Goal: Find specific page/section: Find specific page/section

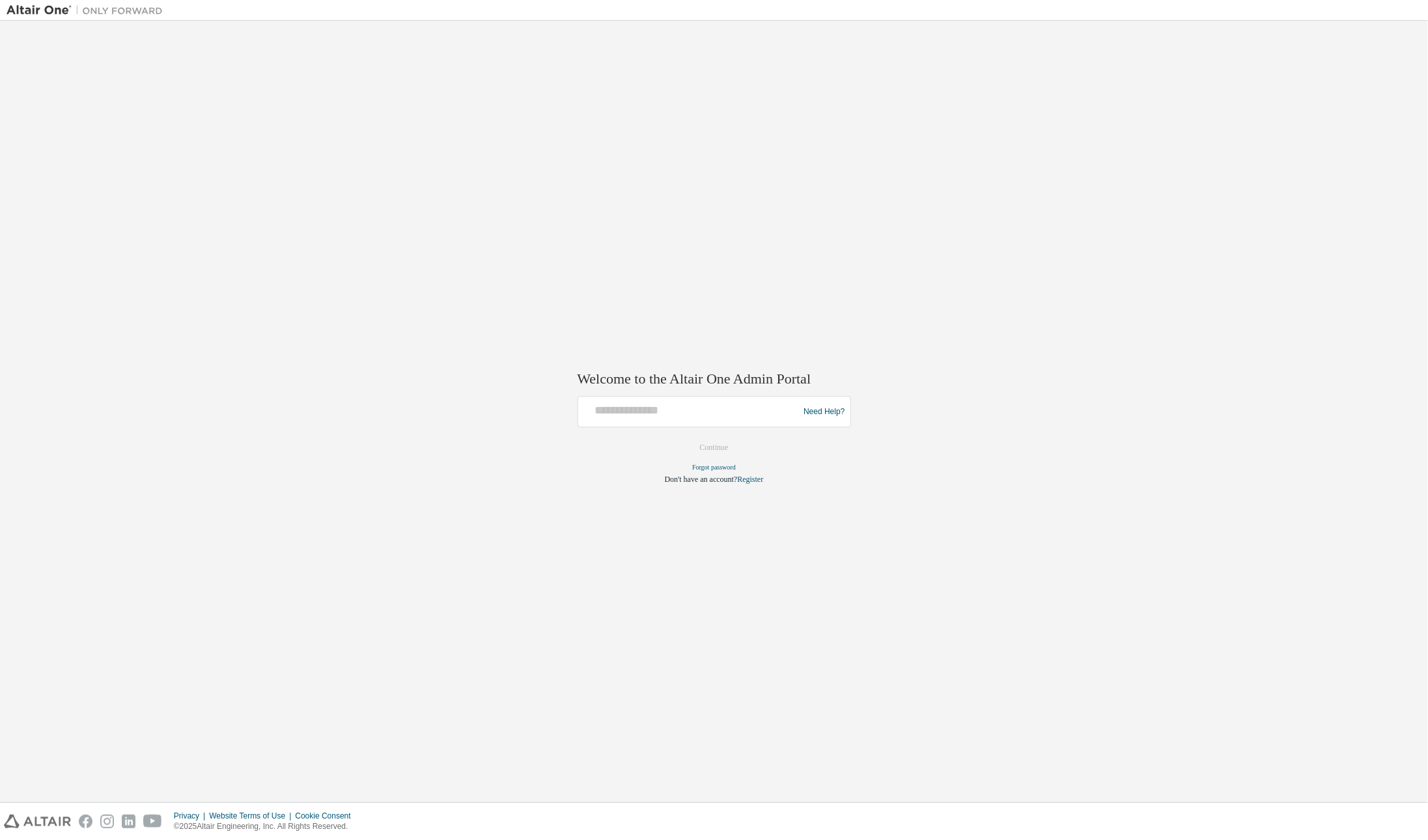
click at [675, 420] on div at bounding box center [690, 413] width 214 height 25
click at [664, 413] on input "text" at bounding box center [690, 409] width 214 height 19
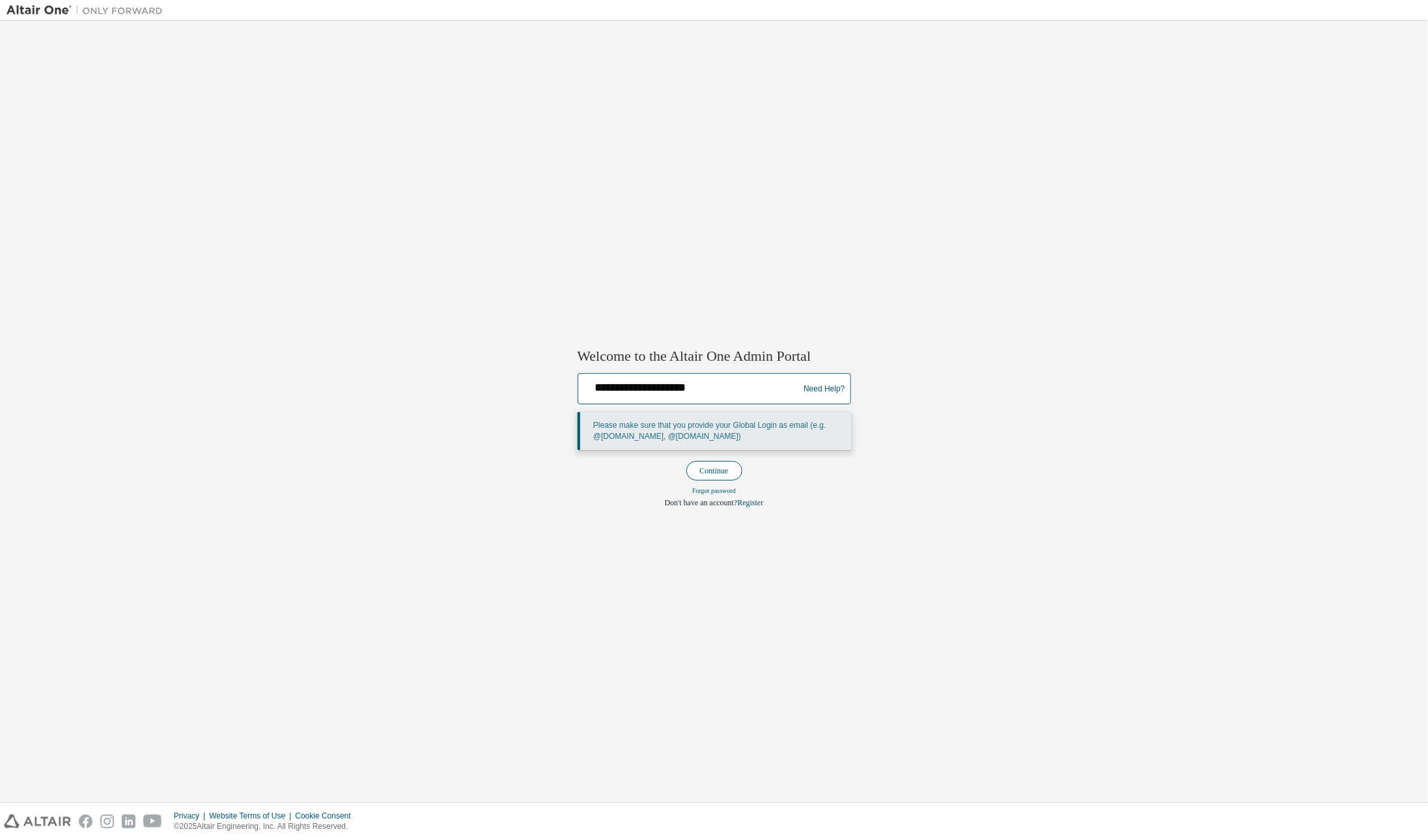
type input "**********"
click at [701, 473] on button "Continue" at bounding box center [715, 470] width 56 height 19
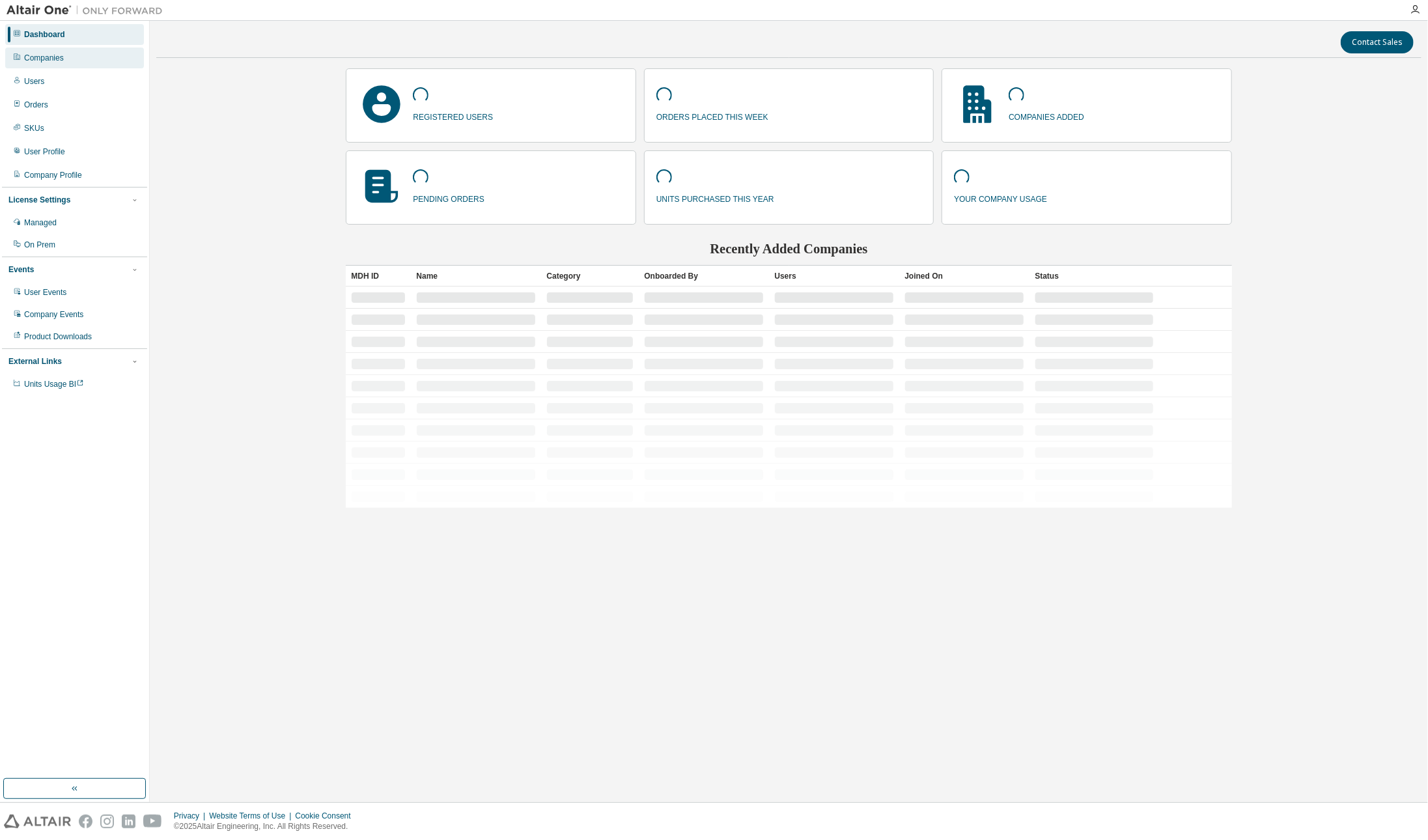
click at [74, 64] on div "Companies" at bounding box center [75, 58] width 139 height 21
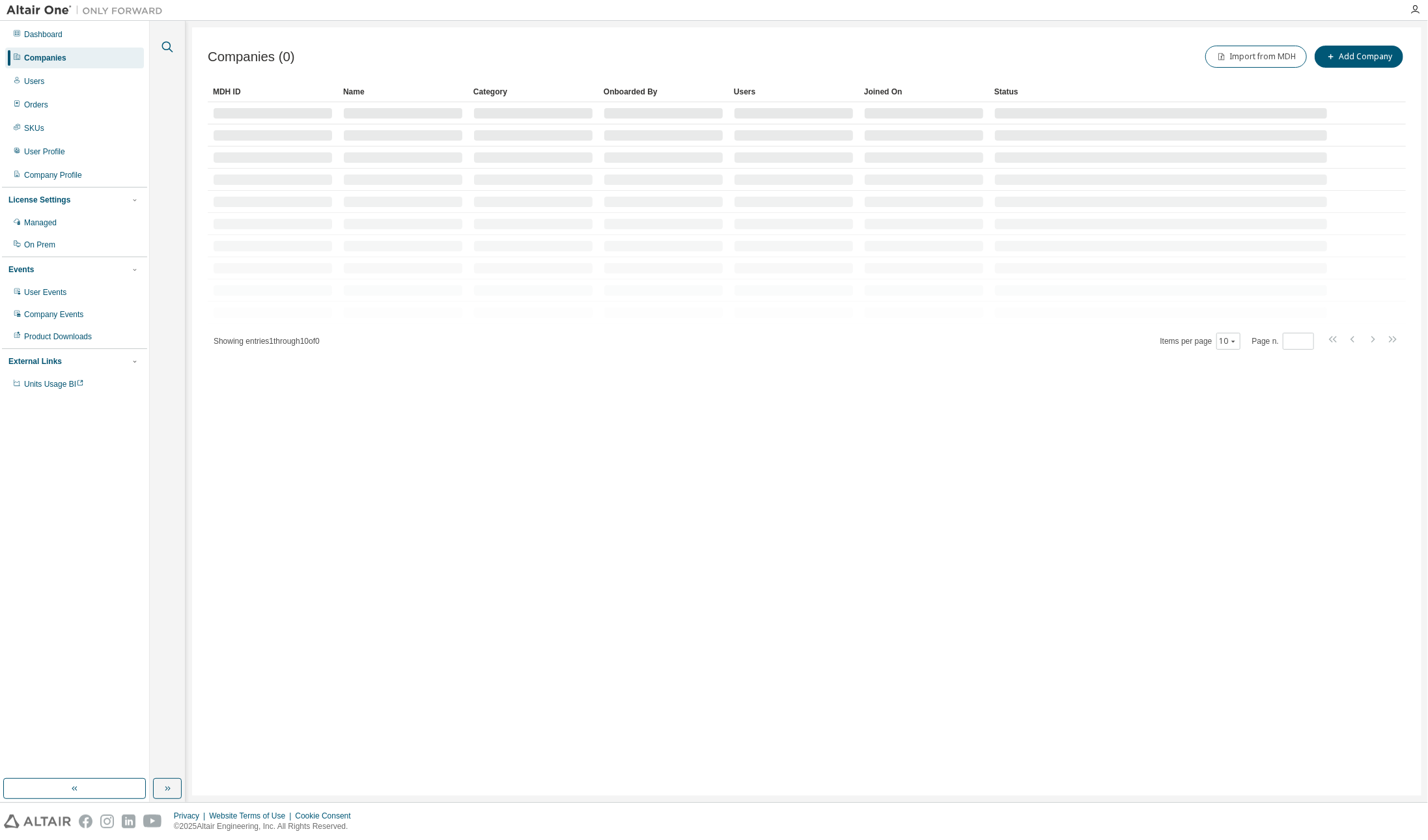
click at [173, 44] on icon "button" at bounding box center [167, 47] width 16 height 16
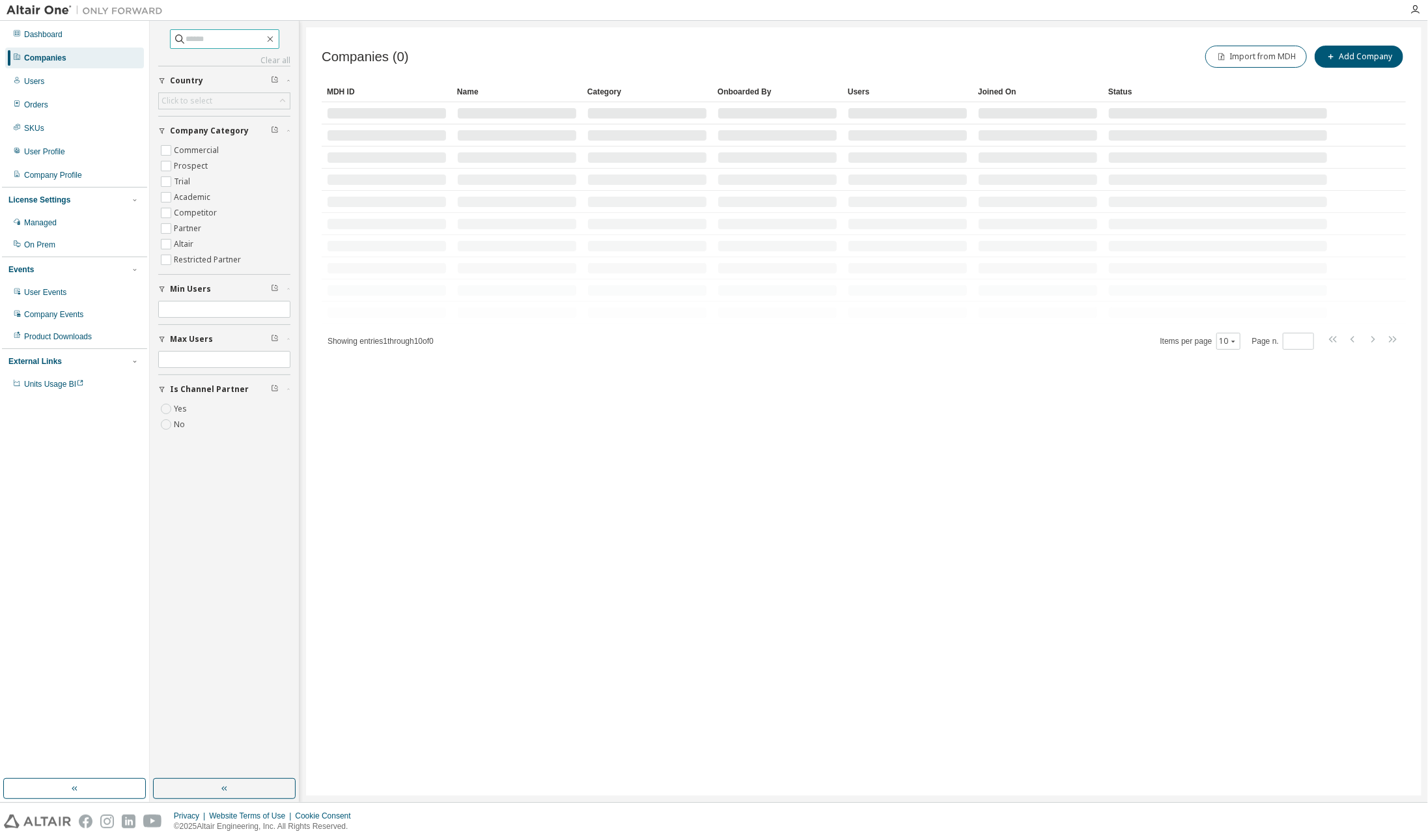
click at [196, 36] on input "text" at bounding box center [225, 39] width 78 height 13
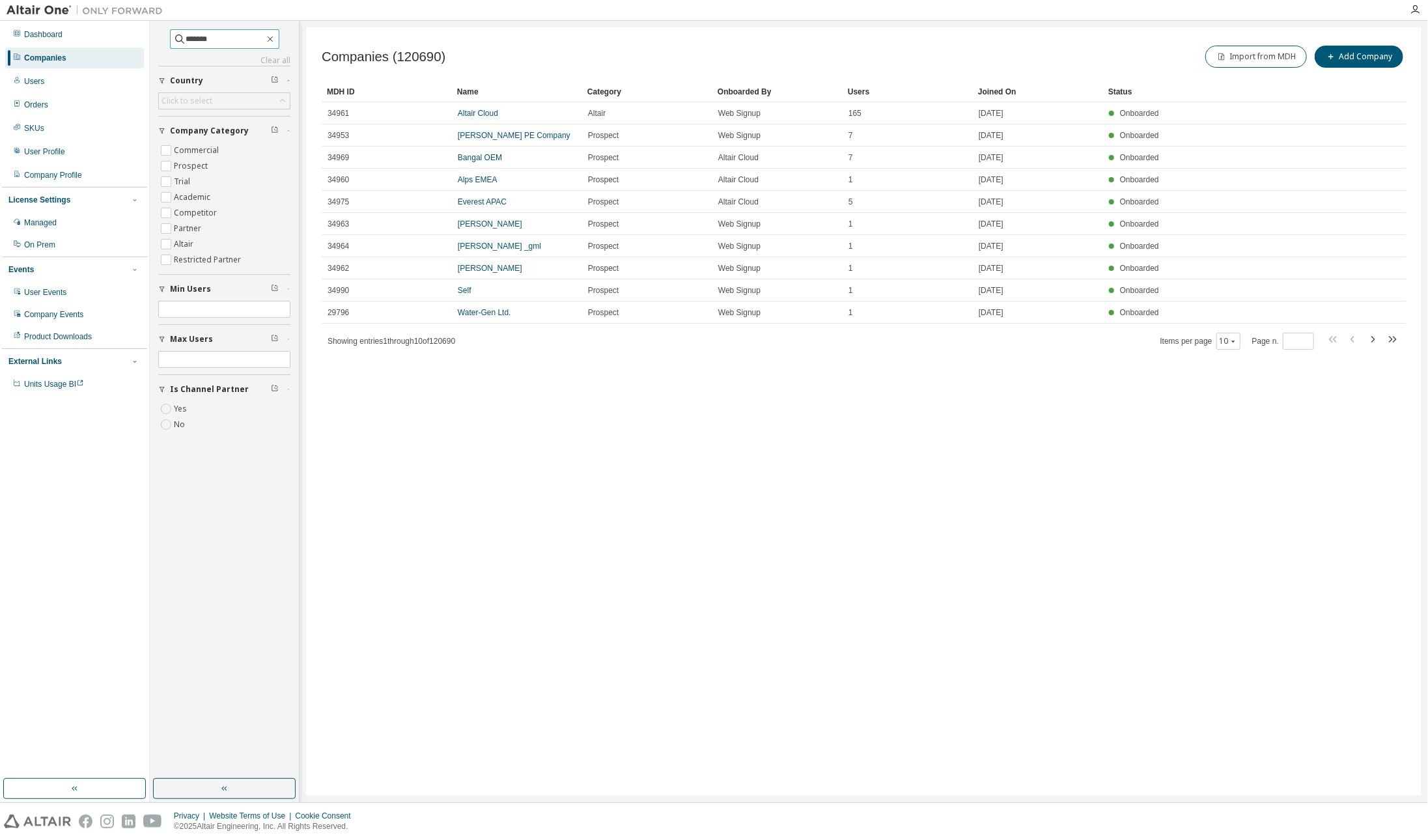
type input "*******"
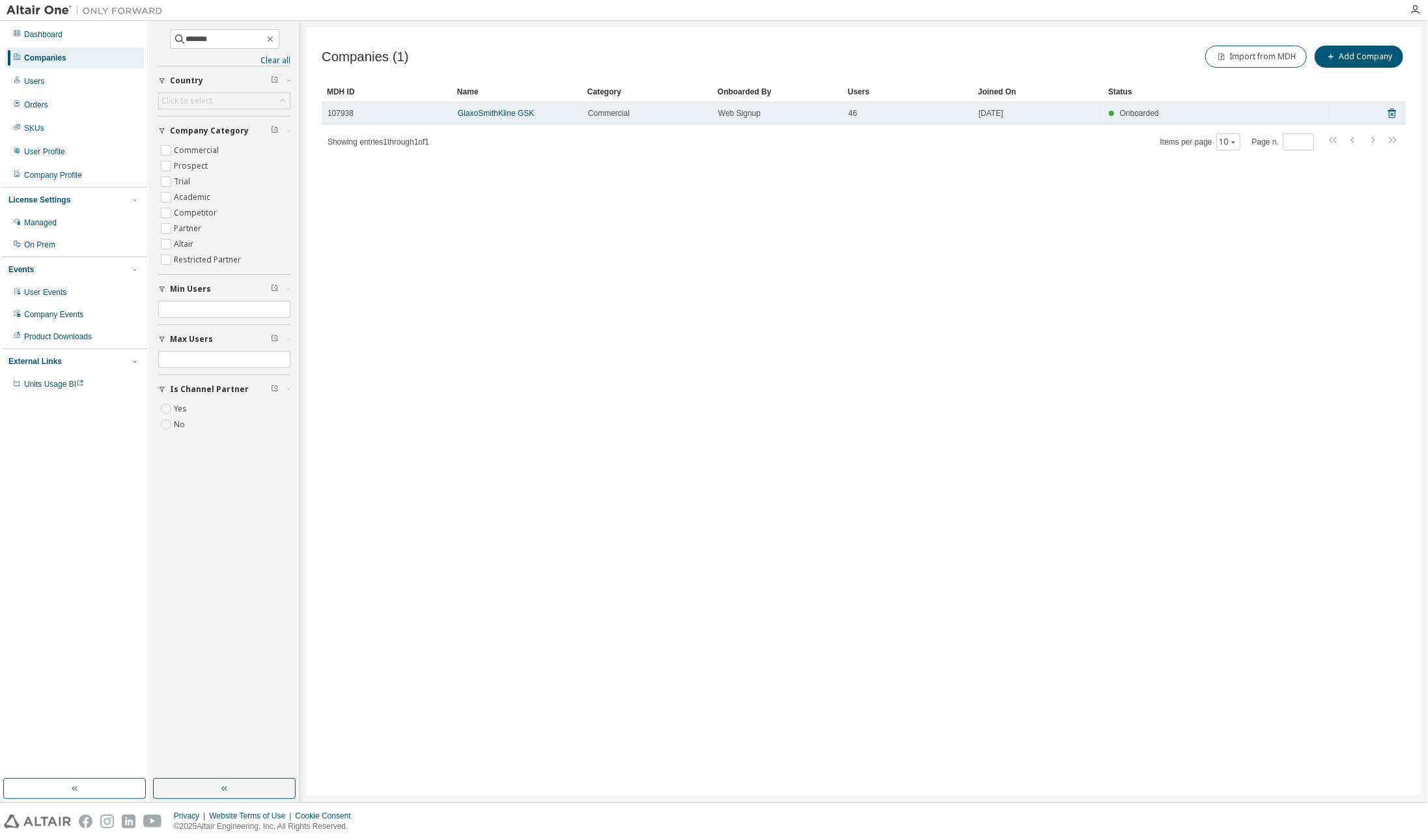
click at [498, 103] on td "GlaxoSmithKline GSK" at bounding box center [516, 113] width 130 height 22
click at [492, 117] on link "GlaxoSmithKline GSK" at bounding box center [496, 114] width 76 height 9
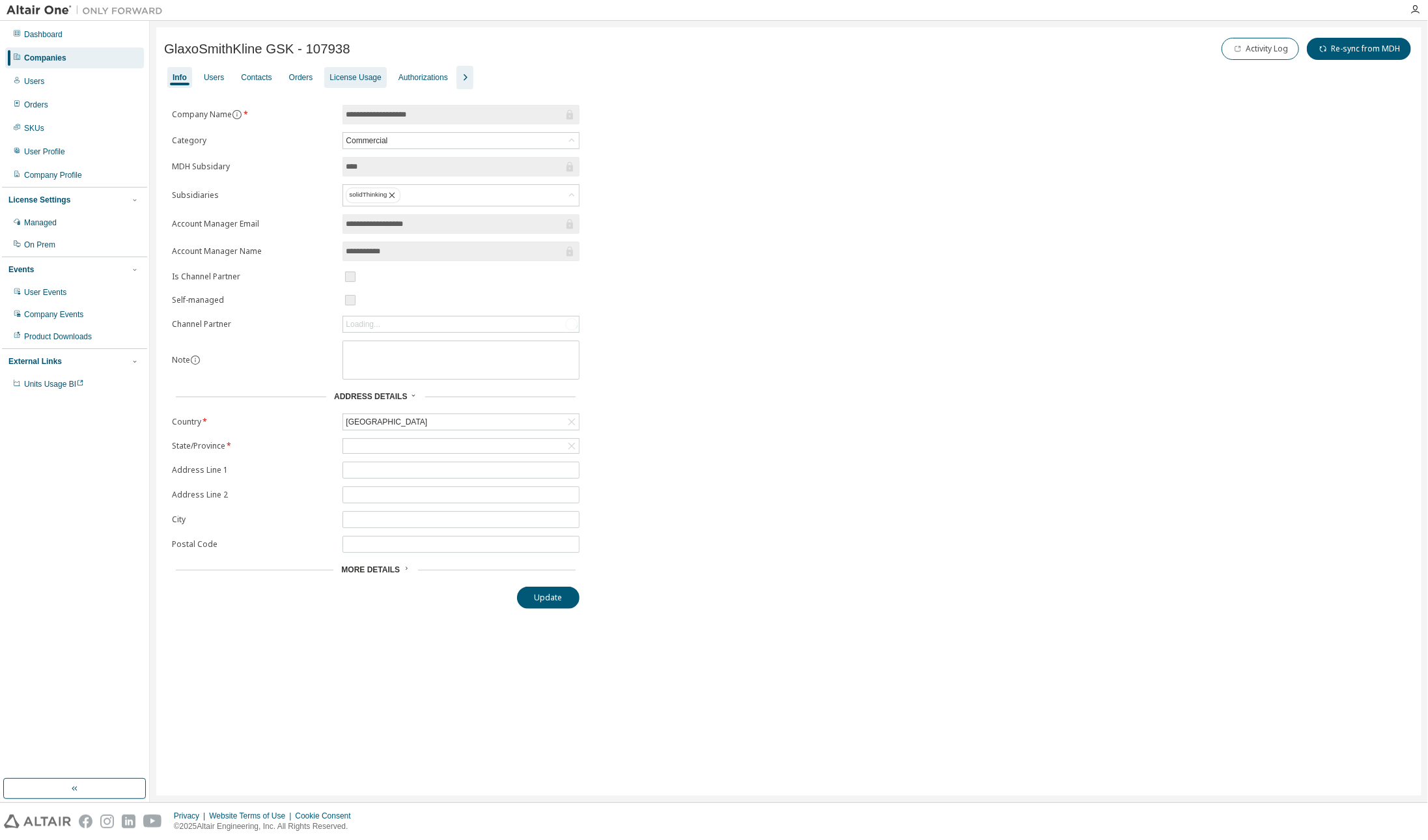
click at [340, 75] on div "License Usage" at bounding box center [355, 77] width 51 height 10
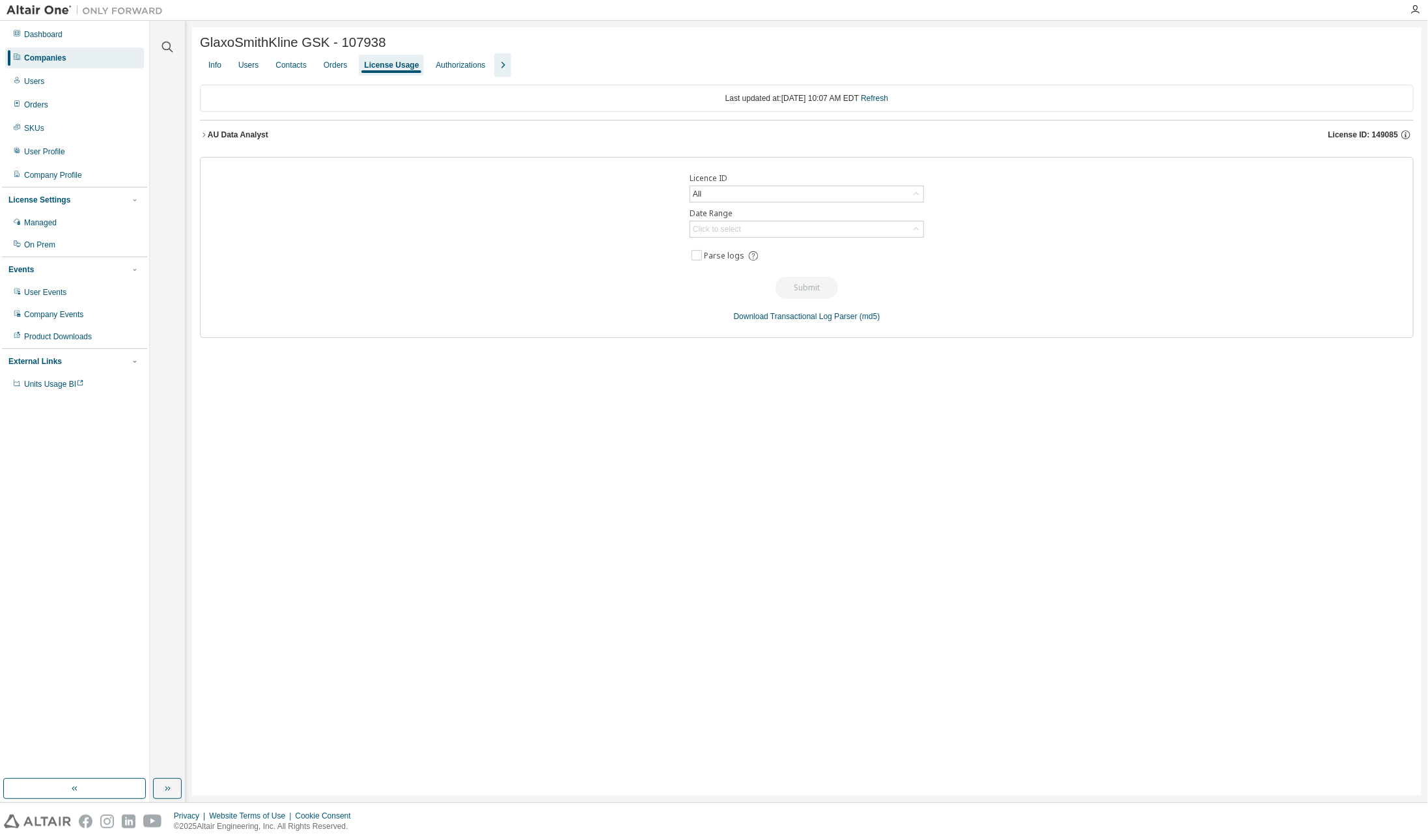
click at [245, 135] on div "AU Data Analyst" at bounding box center [238, 134] width 61 height 10
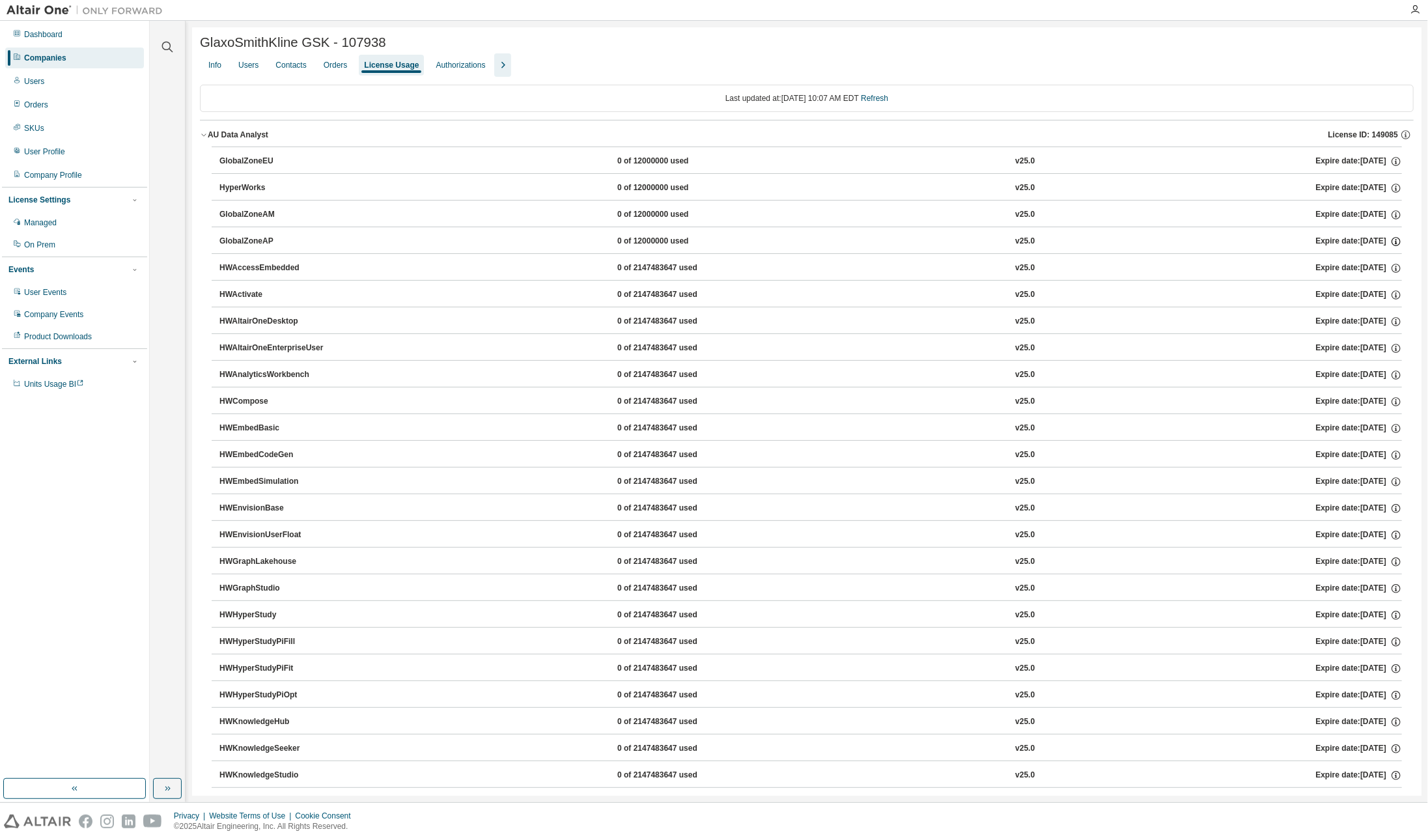
click at [1398, 241] on icon "button" at bounding box center [1396, 241] width 12 height 12
